Goal: Find specific page/section: Find specific page/section

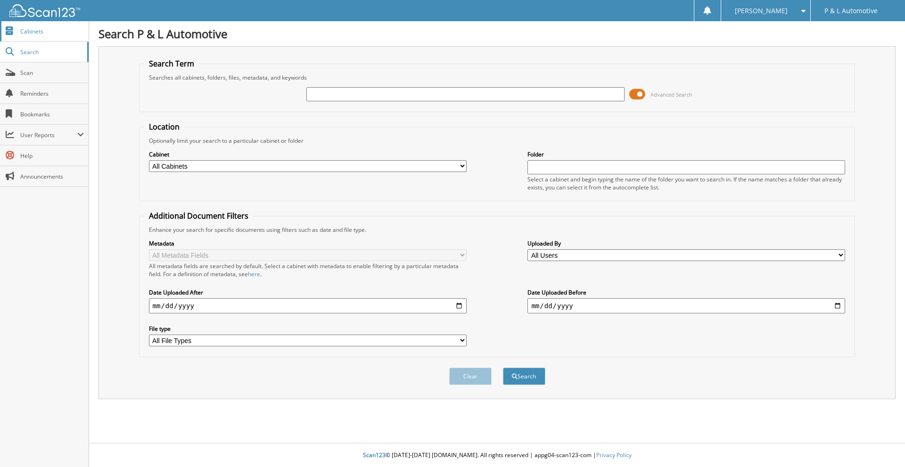
click at [29, 32] on span "Cabinets" at bounding box center [52, 31] width 64 height 8
click at [339, 92] on input "text" at bounding box center [465, 94] width 318 height 14
type input "BEATTIE"
click at [503, 368] on button "Search" at bounding box center [524, 376] width 42 height 17
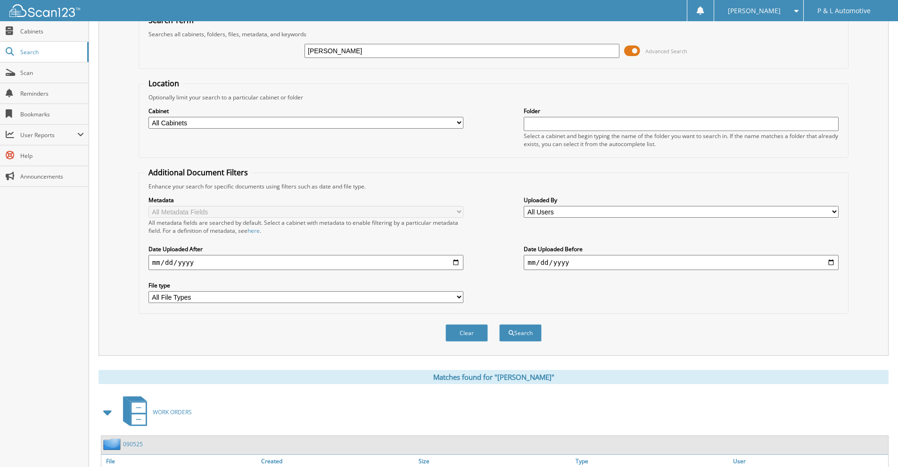
scroll to position [112, 0]
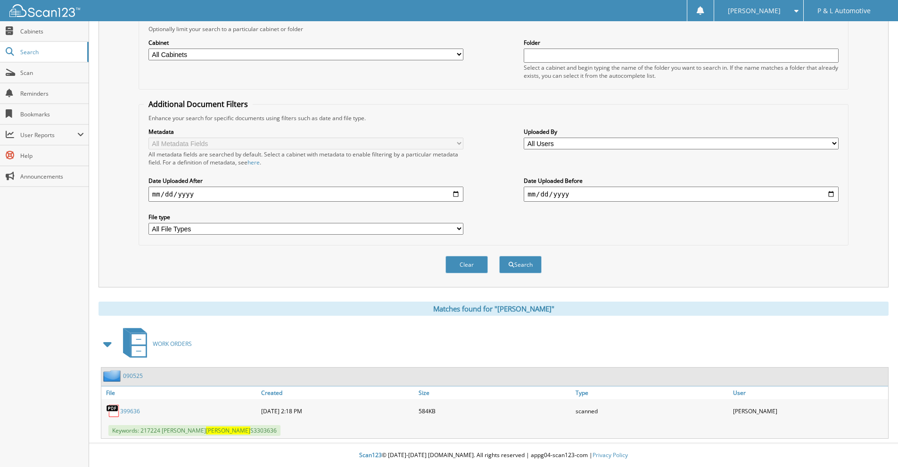
click at [132, 408] on link "399636" at bounding box center [130, 411] width 20 height 8
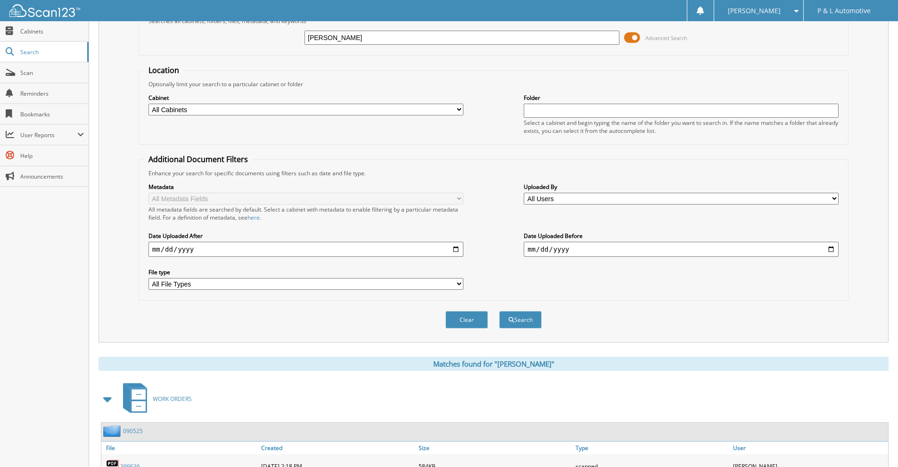
scroll to position [0, 0]
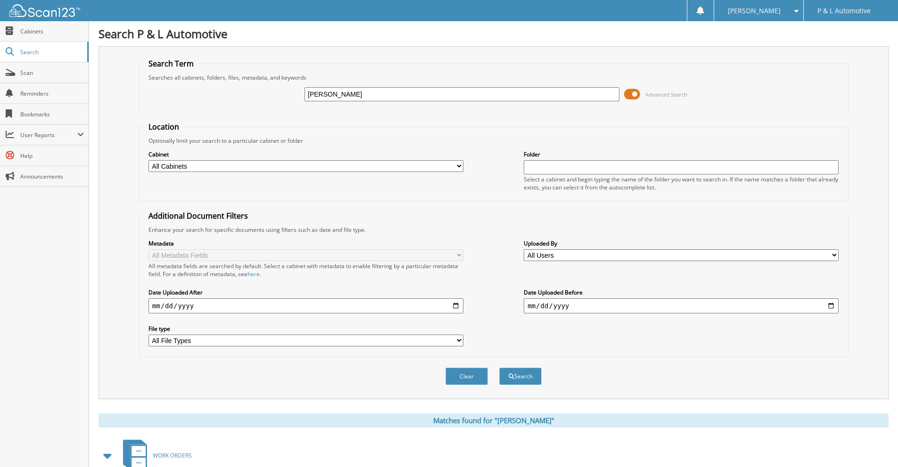
click at [340, 91] on input "BEATTIE" at bounding box center [462, 94] width 315 height 14
type input "G"
type input "FISCHBACH"
click at [499, 368] on button "Search" at bounding box center [520, 376] width 42 height 17
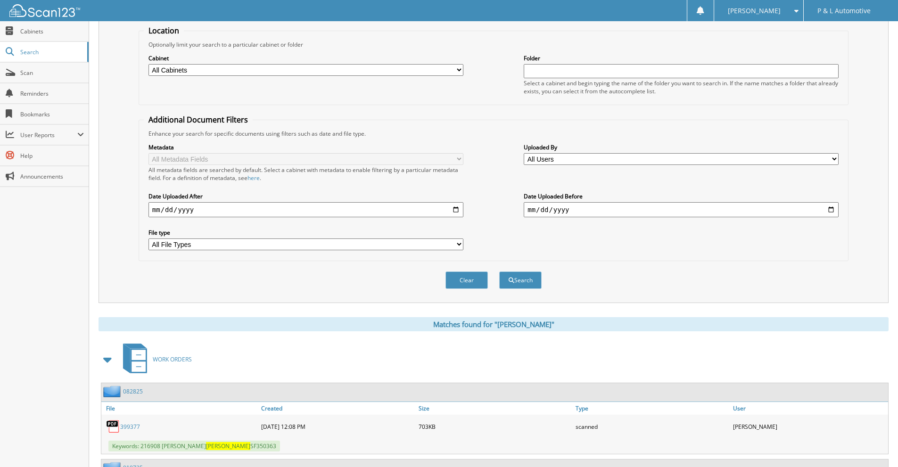
scroll to position [265, 0]
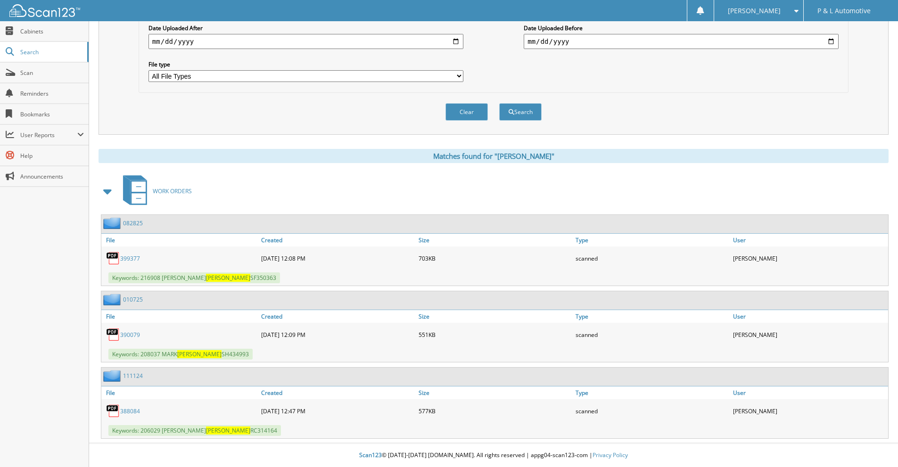
click at [131, 260] on link "399377" at bounding box center [130, 259] width 20 height 8
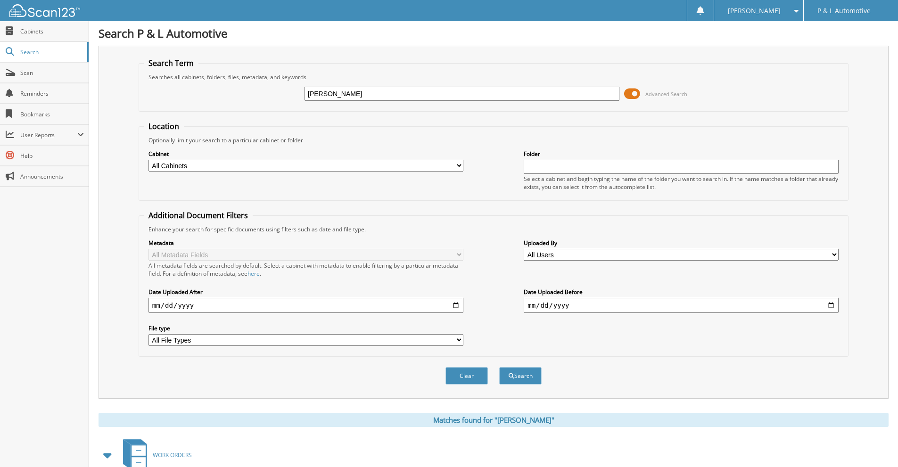
scroll to position [0, 0]
click at [397, 96] on input "[PERSON_NAME]" at bounding box center [462, 94] width 315 height 14
click at [399, 96] on input "[PERSON_NAME]" at bounding box center [462, 94] width 315 height 14
type input "WARZETHA"
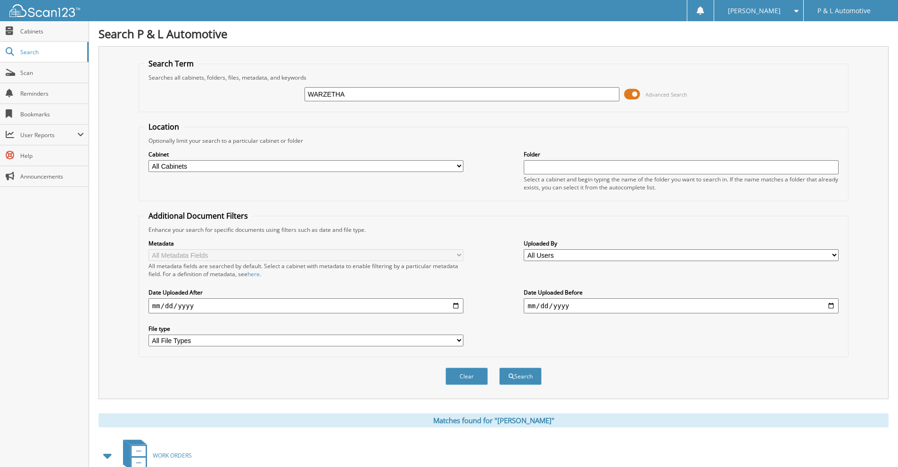
click at [499, 368] on button "Search" at bounding box center [520, 376] width 42 height 17
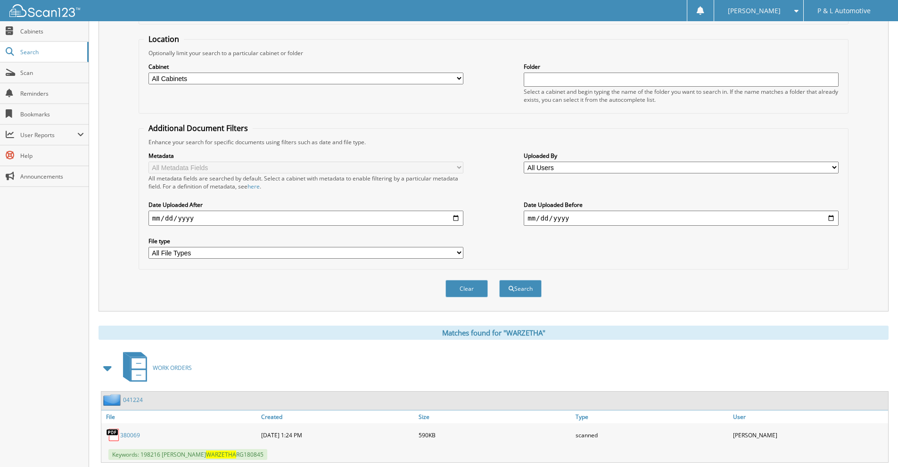
scroll to position [189, 0]
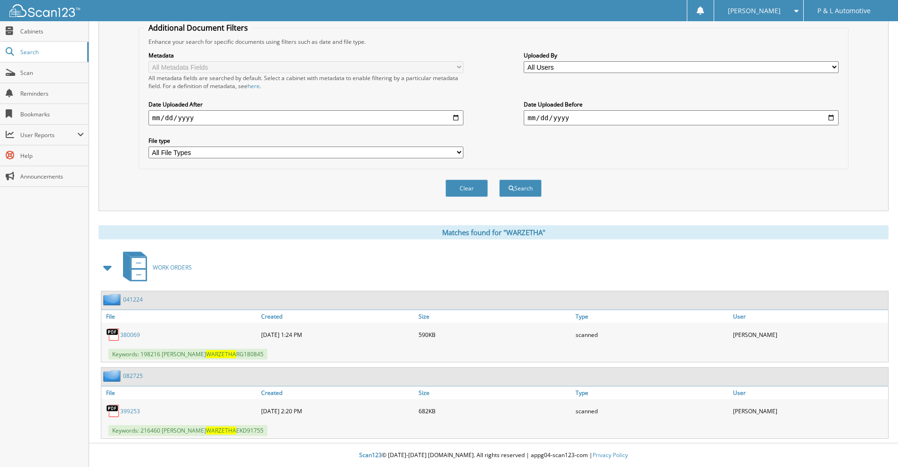
click at [126, 413] on link "399253" at bounding box center [130, 411] width 20 height 8
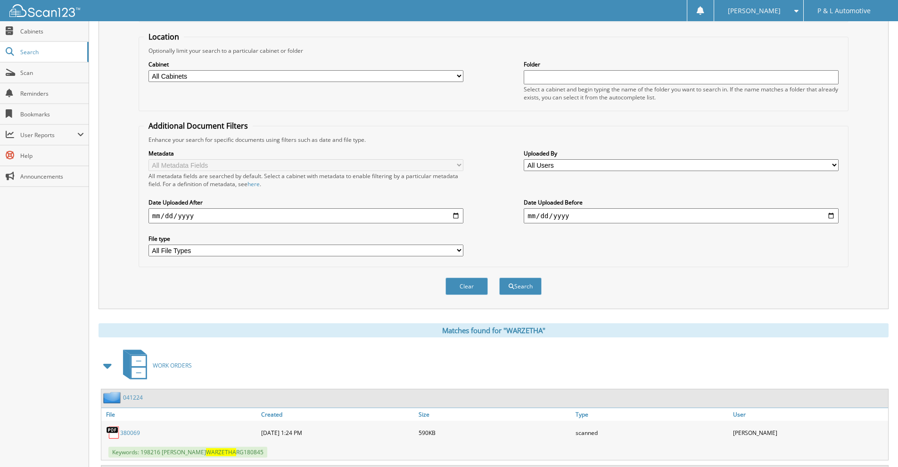
scroll to position [0, 0]
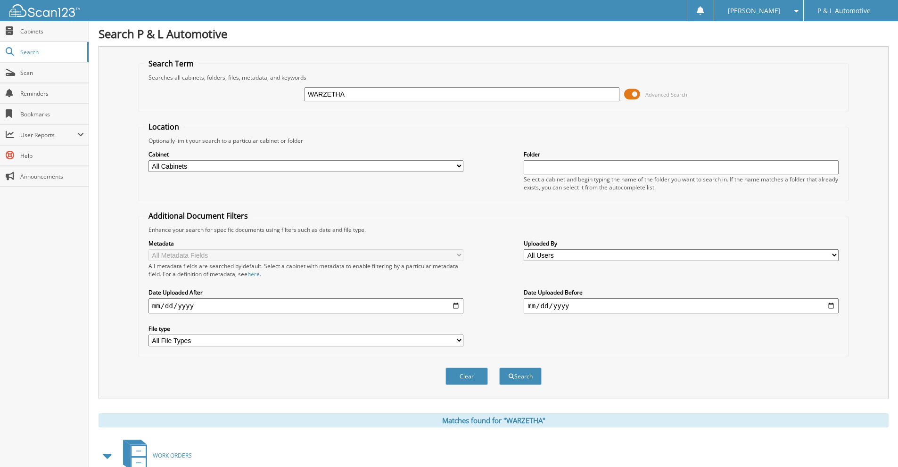
click at [338, 95] on input "WARZETHA" at bounding box center [462, 94] width 315 height 14
type input "[PERSON_NAME]"
click at [499, 368] on button "Search" at bounding box center [520, 376] width 42 height 17
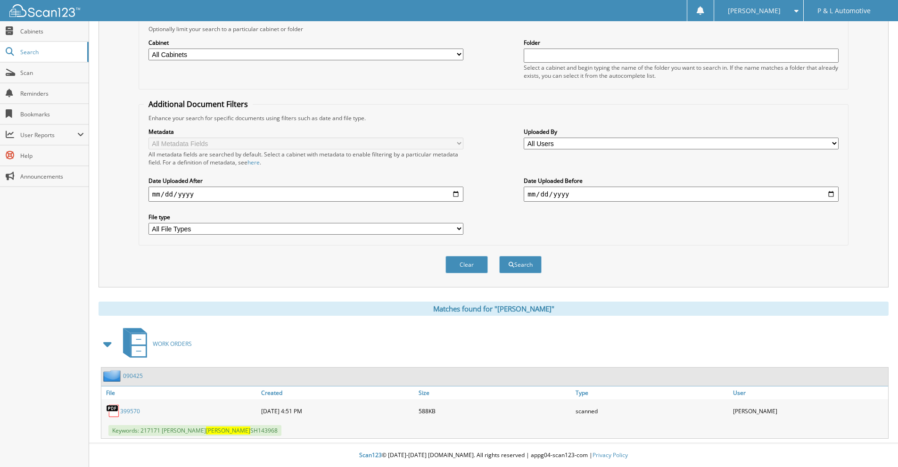
click at [133, 407] on link "399570" at bounding box center [130, 411] width 20 height 8
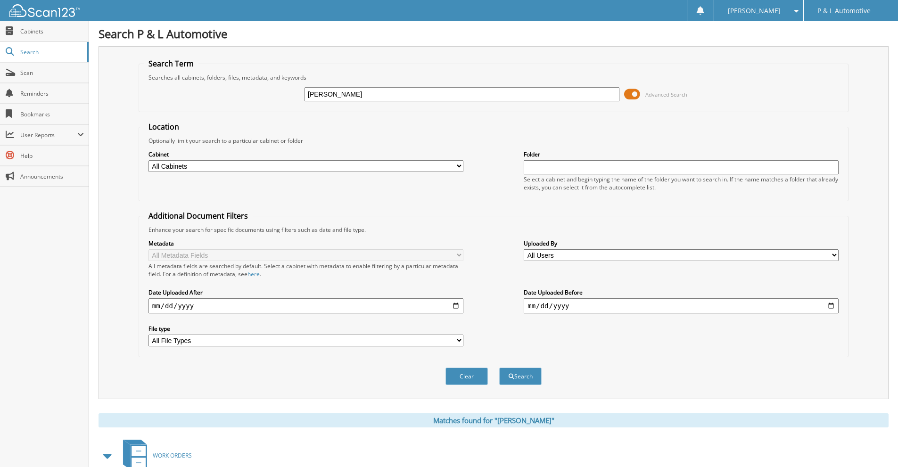
click at [334, 96] on input "[PERSON_NAME]" at bounding box center [462, 94] width 315 height 14
type input "lief"
click at [499, 368] on button "Search" at bounding box center [520, 376] width 42 height 17
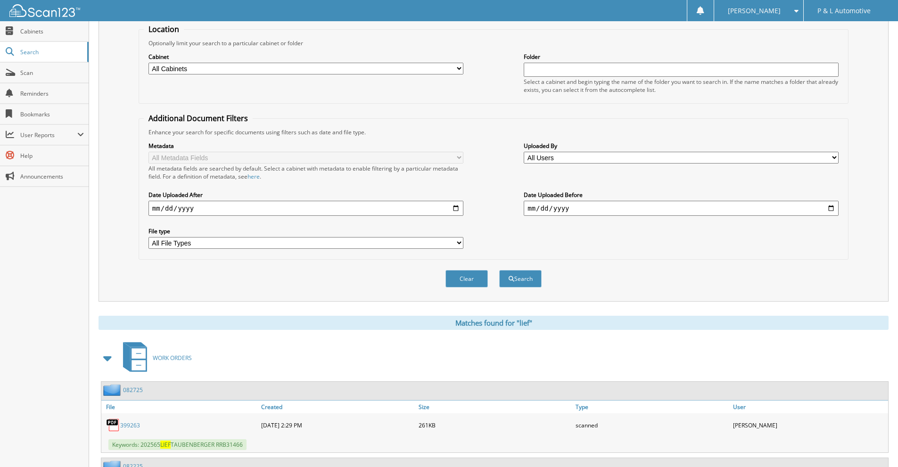
scroll to position [341, 0]
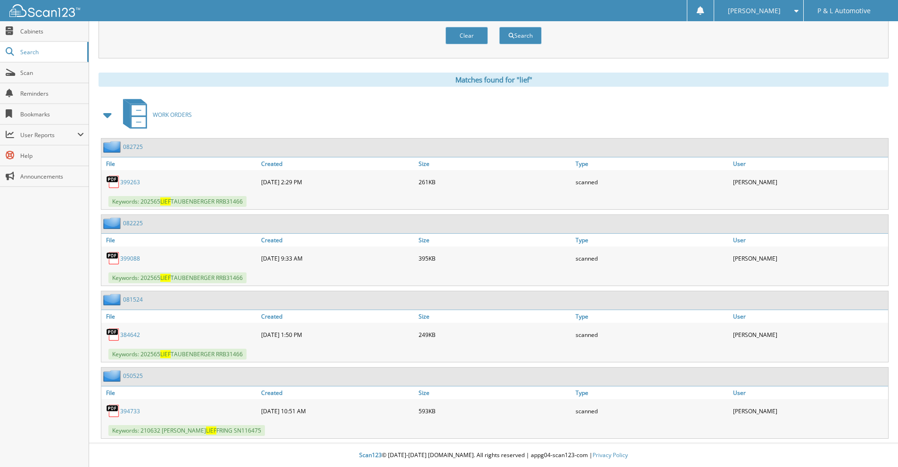
click at [128, 182] on link "399263" at bounding box center [130, 182] width 20 height 8
click at [129, 258] on link "399088" at bounding box center [130, 259] width 20 height 8
